Goal: Find specific page/section: Find specific page/section

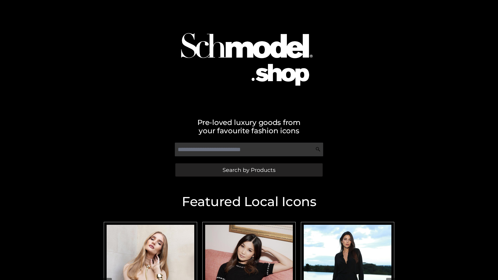
click at [249, 170] on span "Search by Products" at bounding box center [249, 169] width 53 height 5
